Goal: Register for event/course

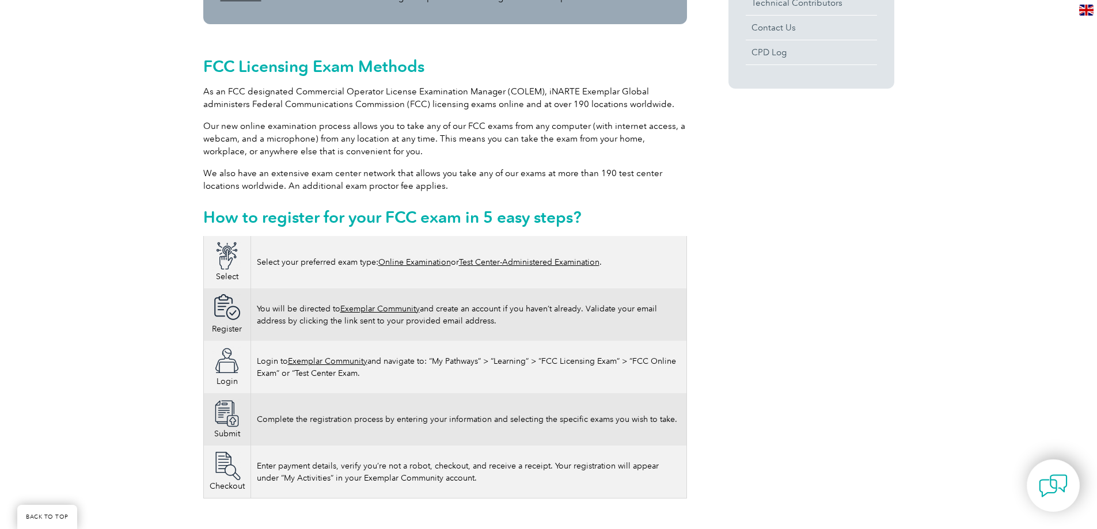
scroll to position [506, 0]
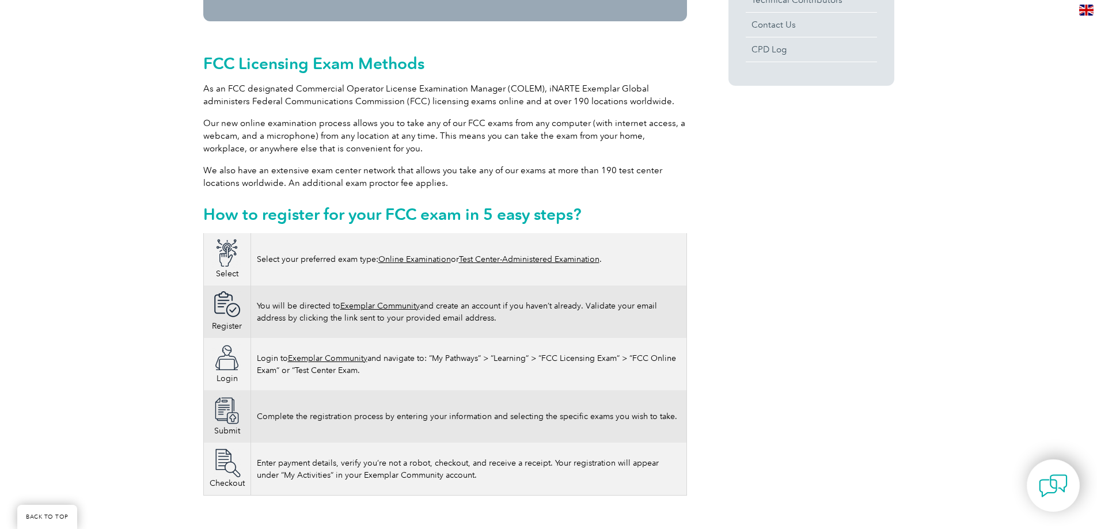
click at [406, 254] on link "Online Examination" at bounding box center [414, 259] width 73 height 10
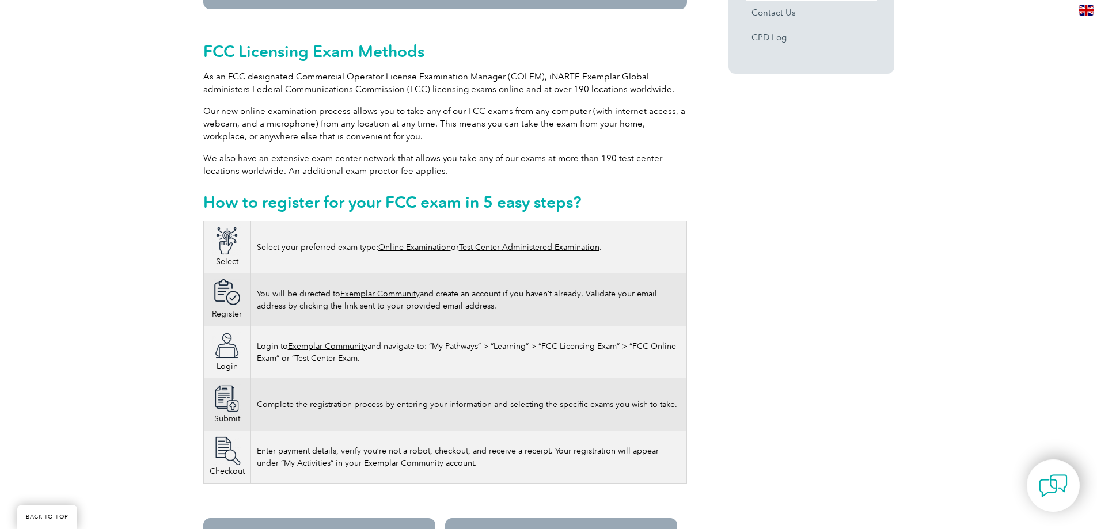
click at [433, 242] on link "Online Examination" at bounding box center [414, 247] width 73 height 10
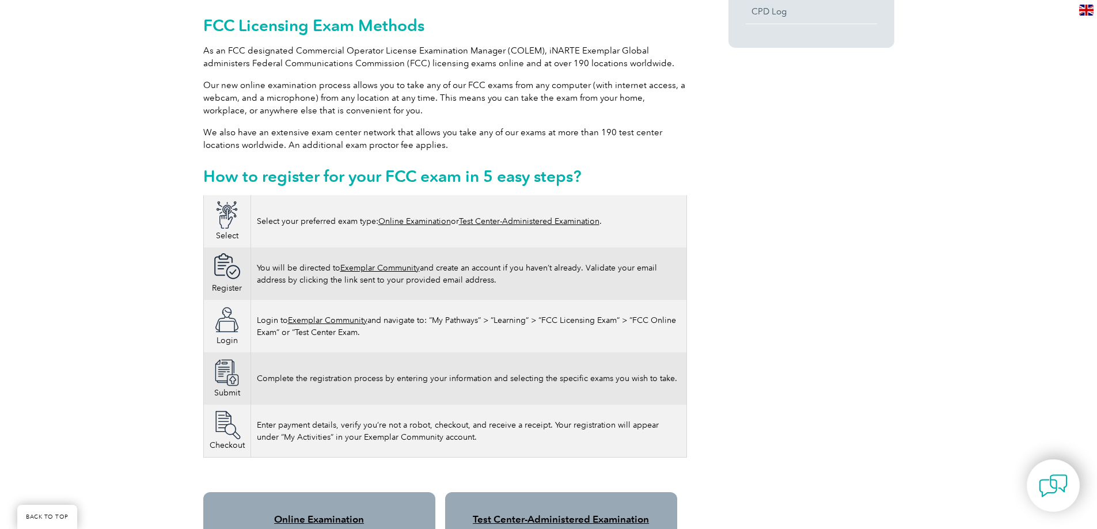
scroll to position [576, 0]
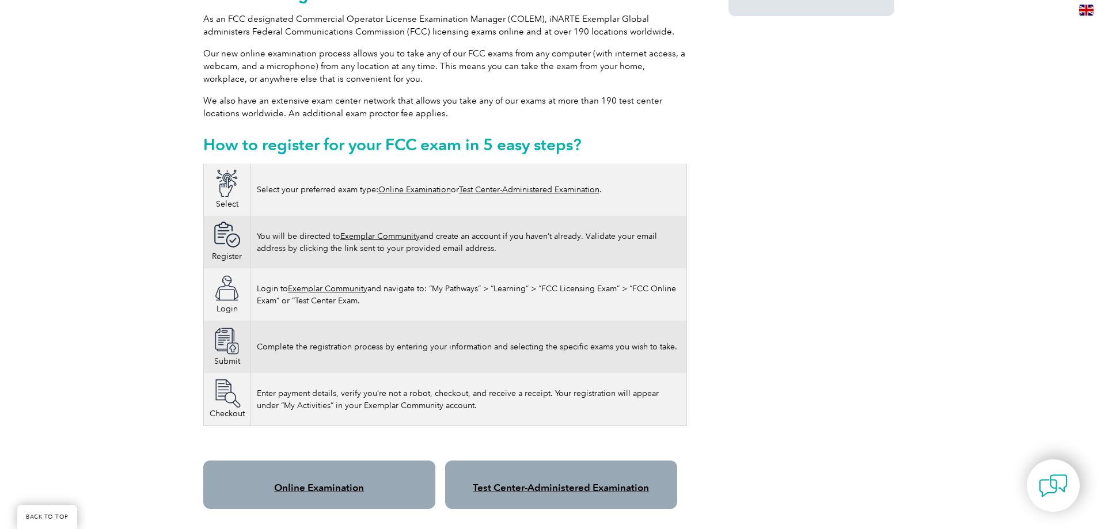
click at [332, 482] on link "Online Examination" at bounding box center [319, 488] width 90 height 12
